Goal: Transaction & Acquisition: Purchase product/service

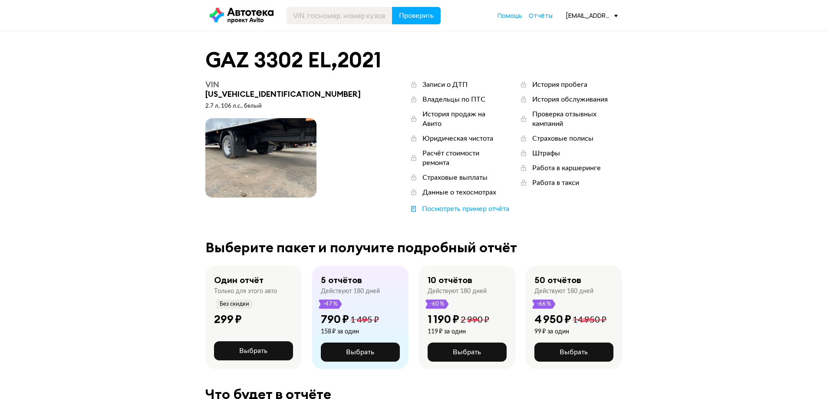
scroll to position [43, 0]
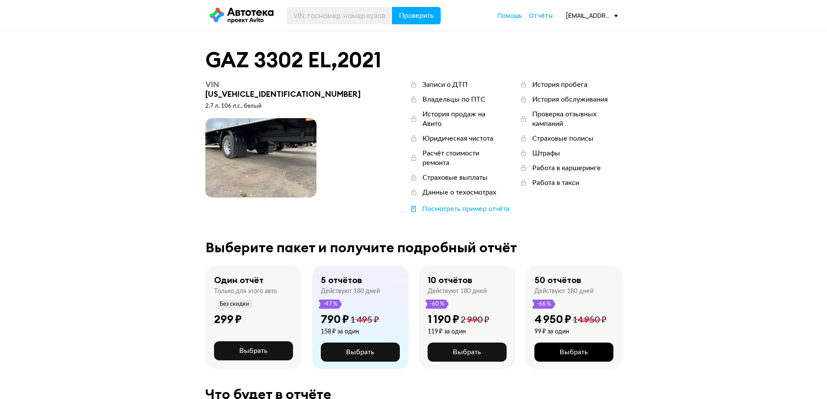
click at [578, 349] on span "Выбрать" at bounding box center [574, 352] width 28 height 7
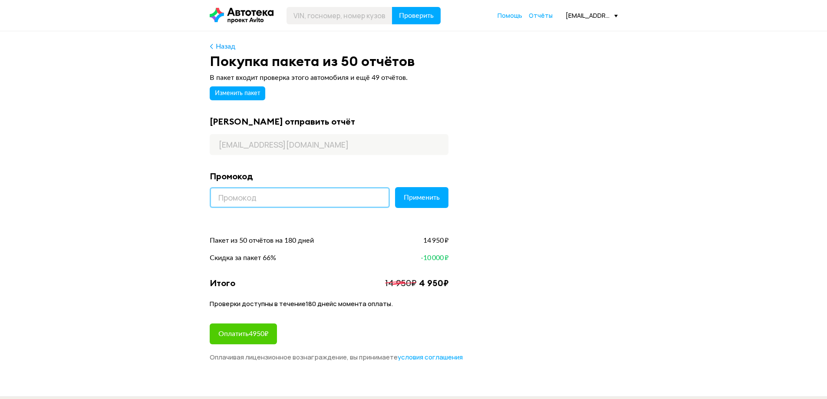
click at [309, 193] on input at bounding box center [300, 197] width 180 height 21
click at [364, 265] on div "Скидка за пакет 66% -10 000 ₽" at bounding box center [329, 258] width 239 height 17
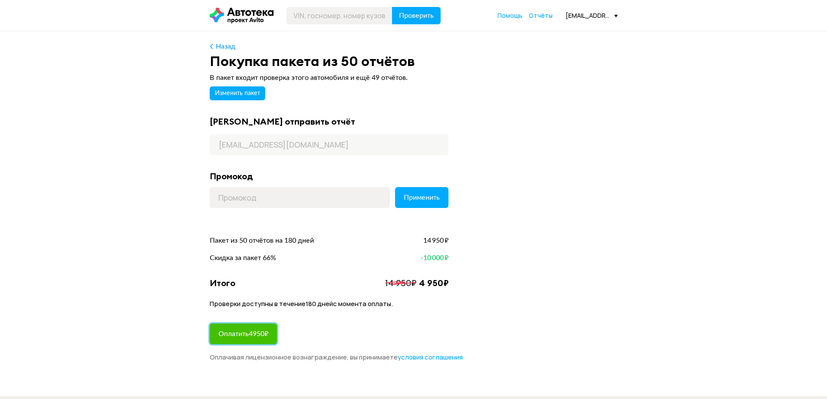
click at [251, 334] on span "Оплатить 4950 ₽" at bounding box center [243, 334] width 50 height 7
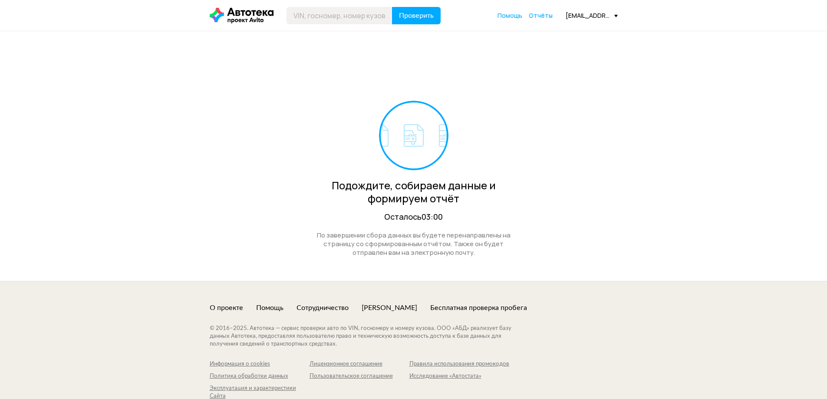
click at [648, 150] on div "Подождите, собираем данные и формируем отчёт Осталось 03:00 По завершении сбора…" at bounding box center [413, 156] width 827 height 250
click at [586, 192] on div "Подождите, собираем данные и формируем отчёт Осталось 02:50 По завершении сбора…" at bounding box center [414, 156] width 408 height 250
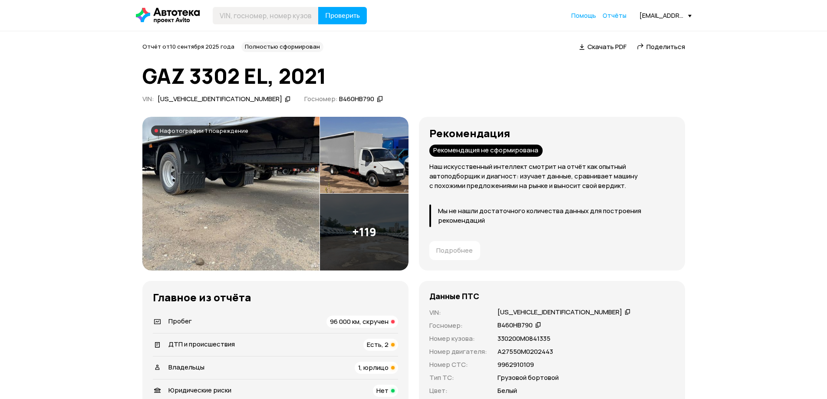
click at [609, 46] on span "Скачать PDF" at bounding box center [607, 46] width 39 height 9
